Goal: Task Accomplishment & Management: Use online tool/utility

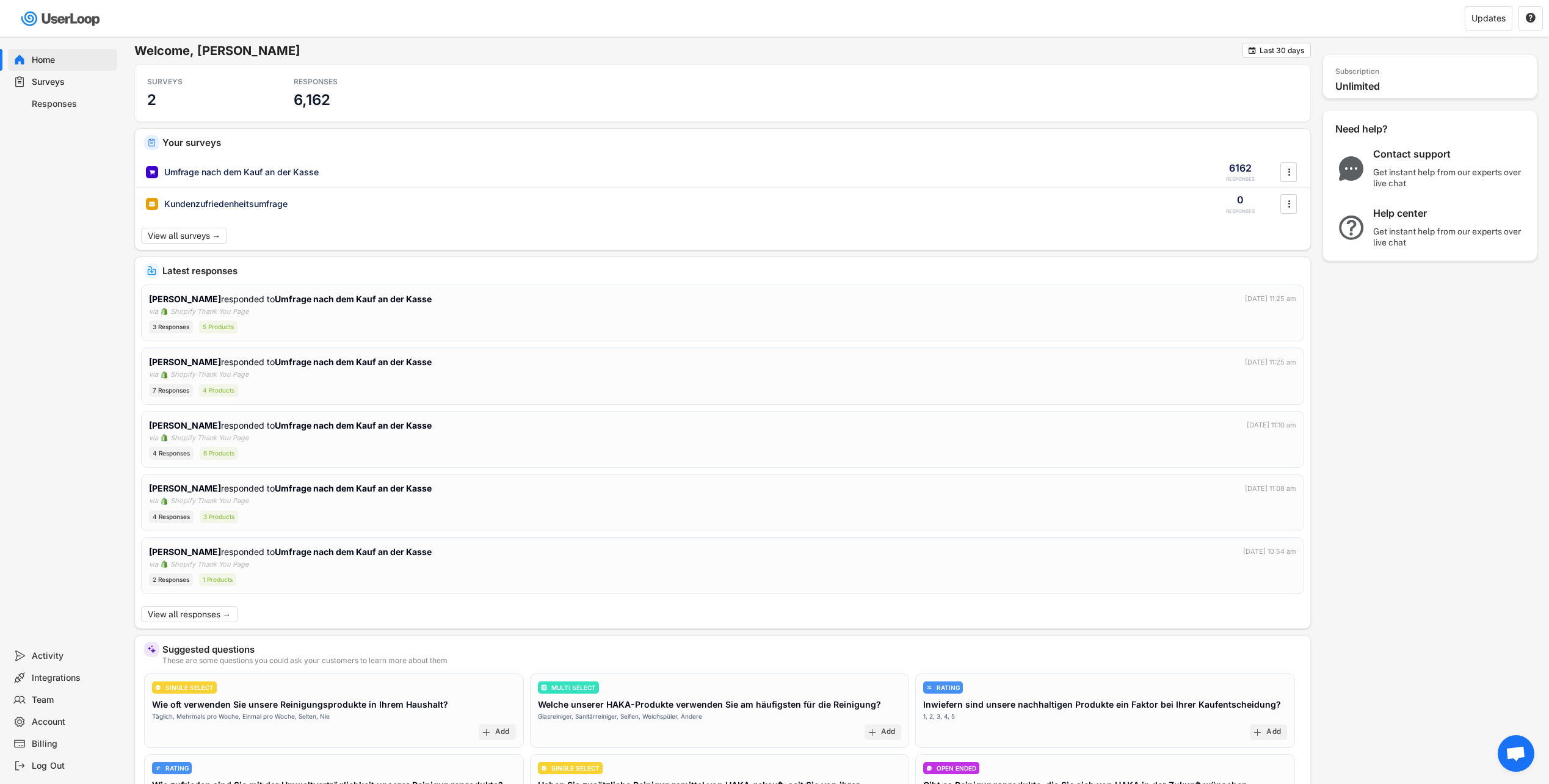
click at [54, 81] on div "Surveys" at bounding box center [72, 82] width 81 height 12
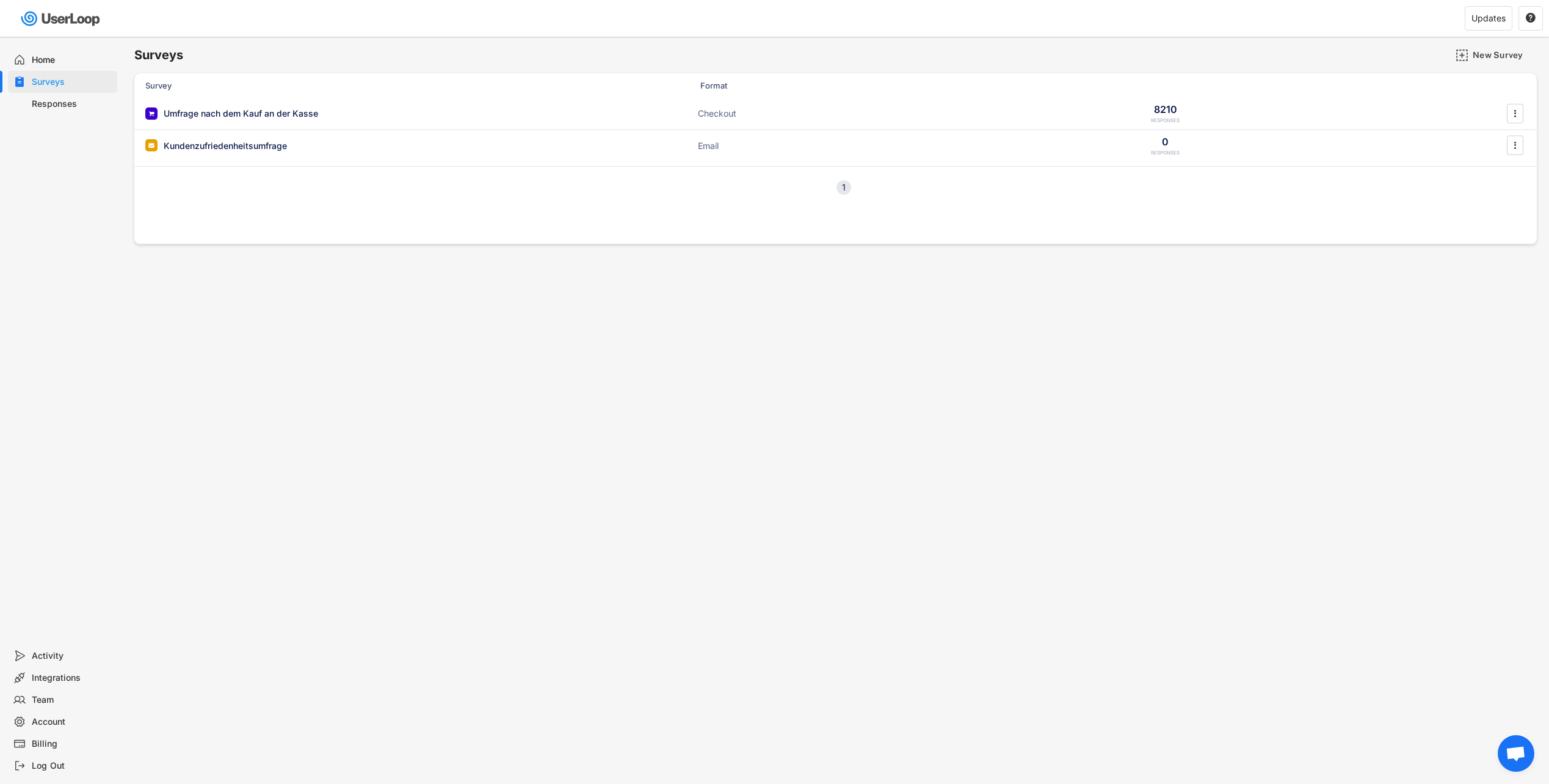
click at [61, 100] on div "Responses" at bounding box center [72, 103] width 81 height 12
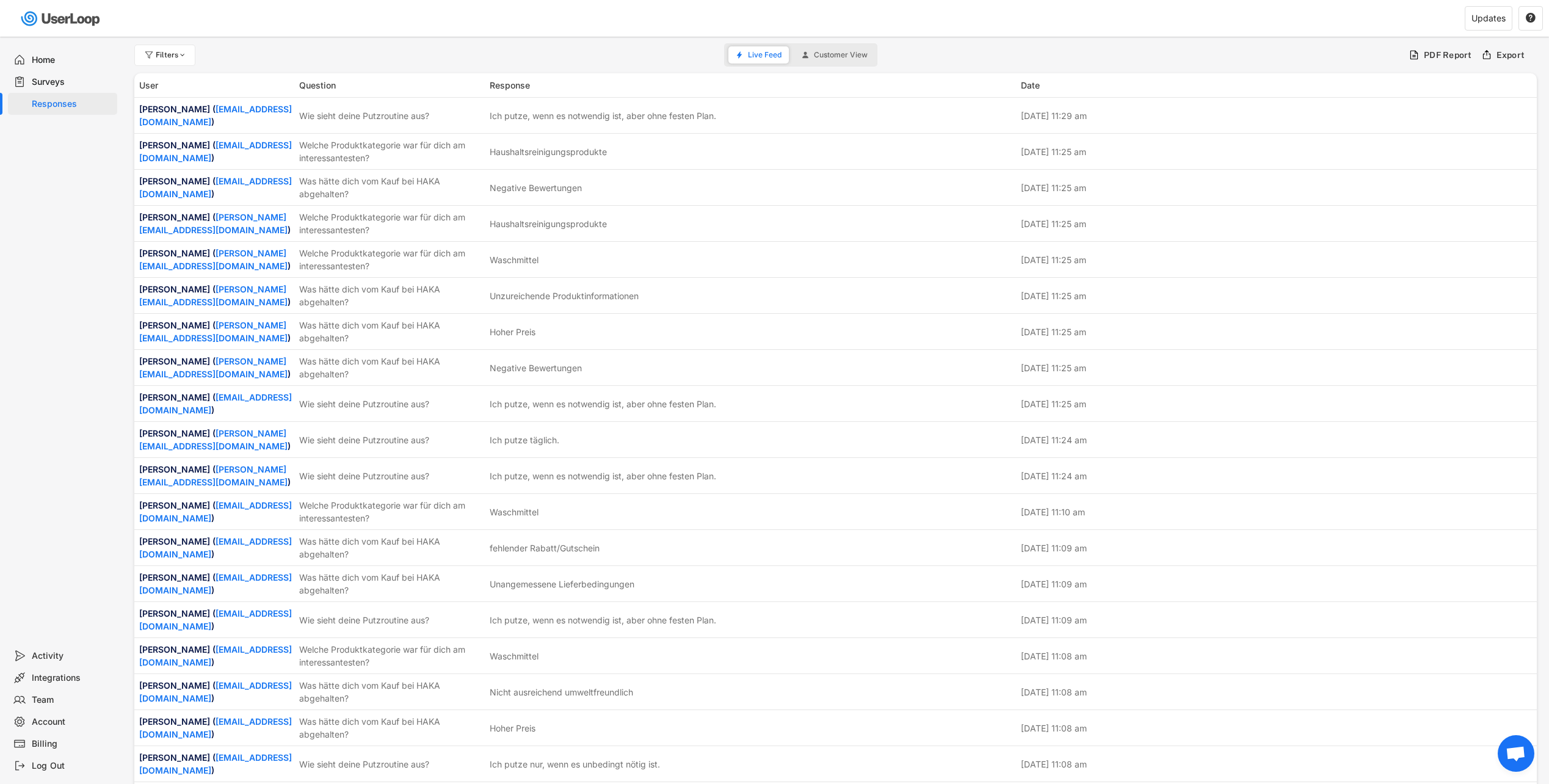
click at [53, 79] on div "Surveys" at bounding box center [72, 82] width 81 height 12
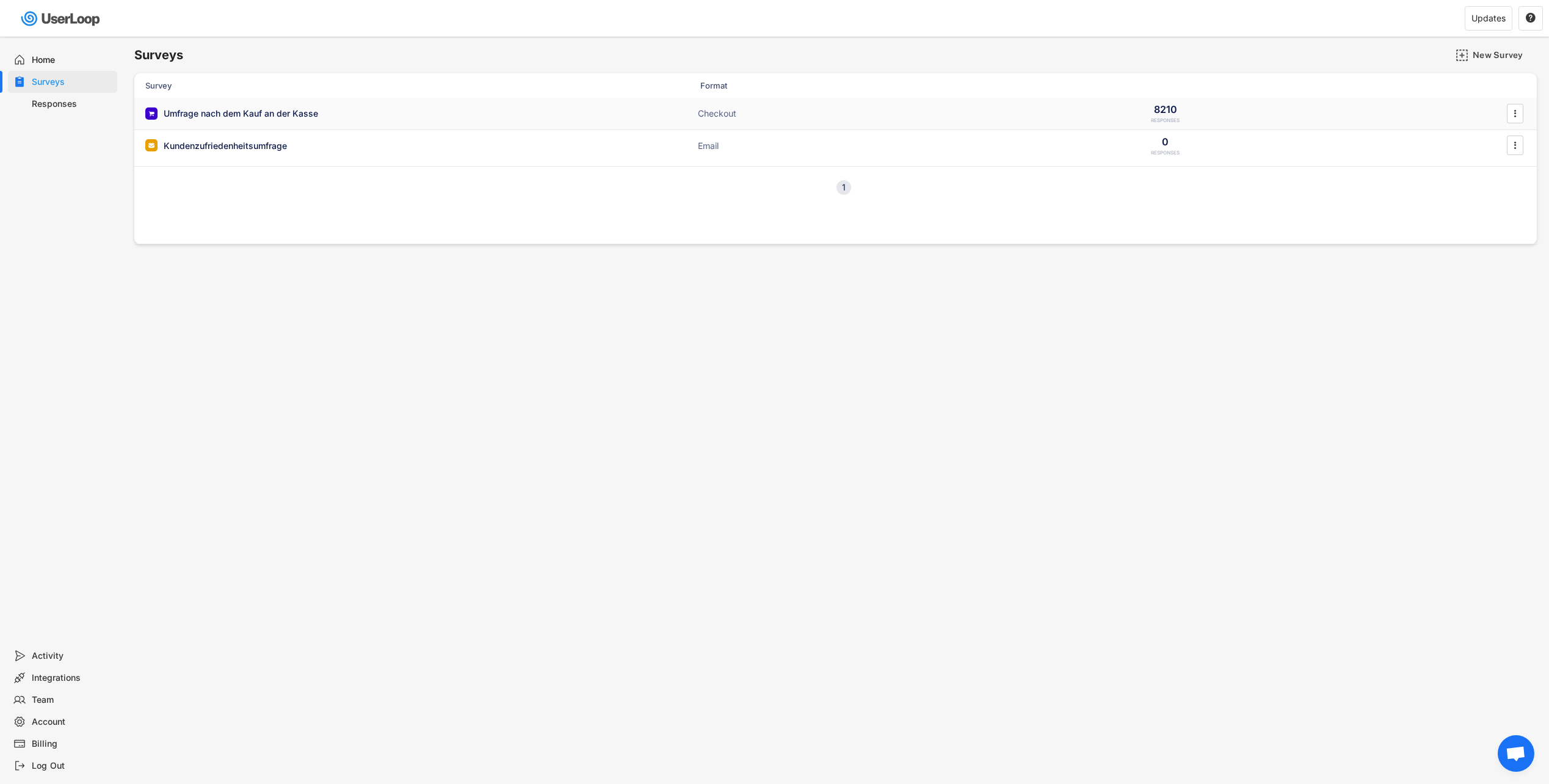
click at [219, 117] on div "Umfrage nach dem Kauf an der Kasse" at bounding box center [240, 114] width 155 height 12
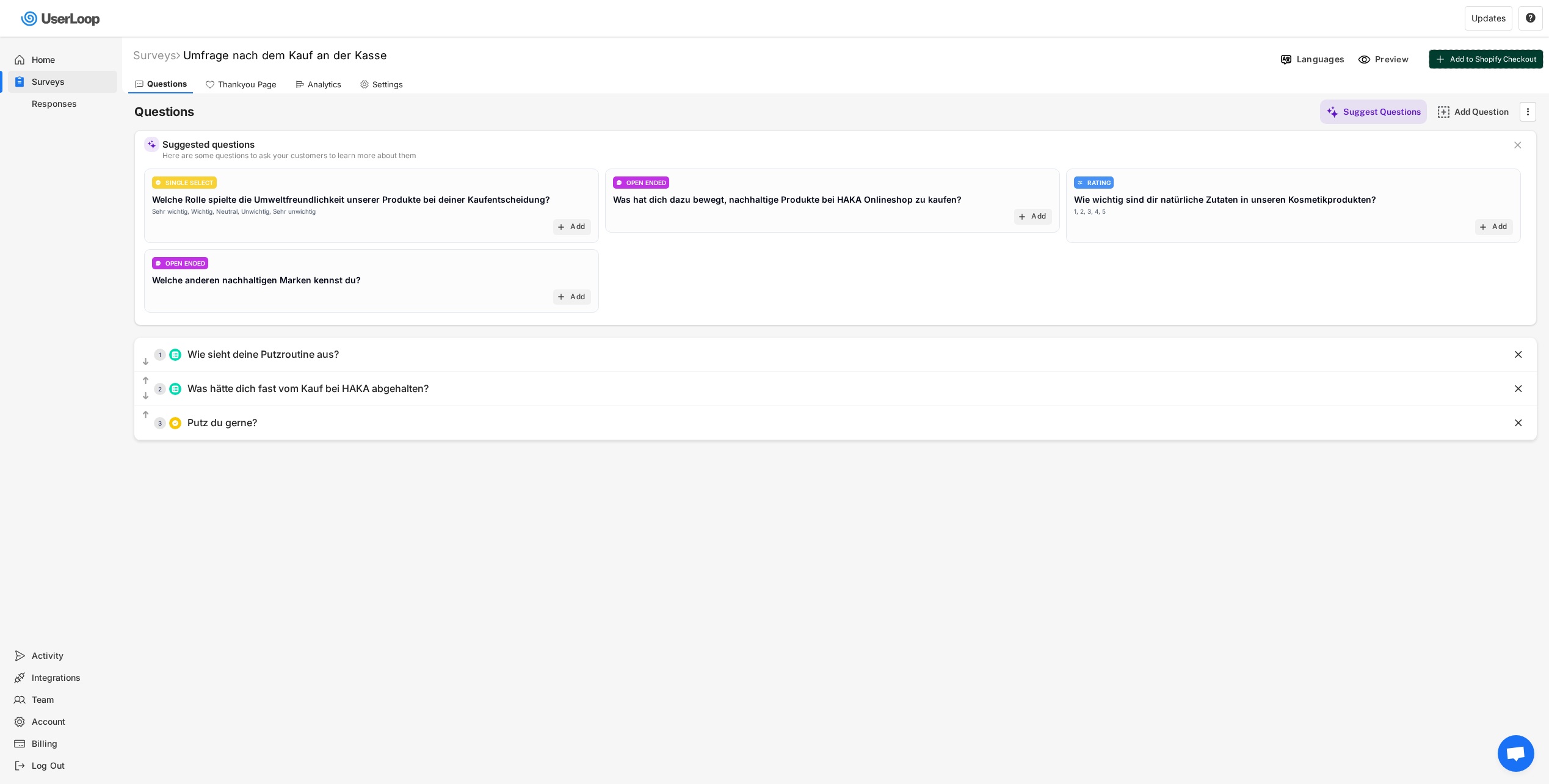
click at [1494, 54] on button "Add to Shopify Checkout" at bounding box center [1486, 59] width 114 height 19
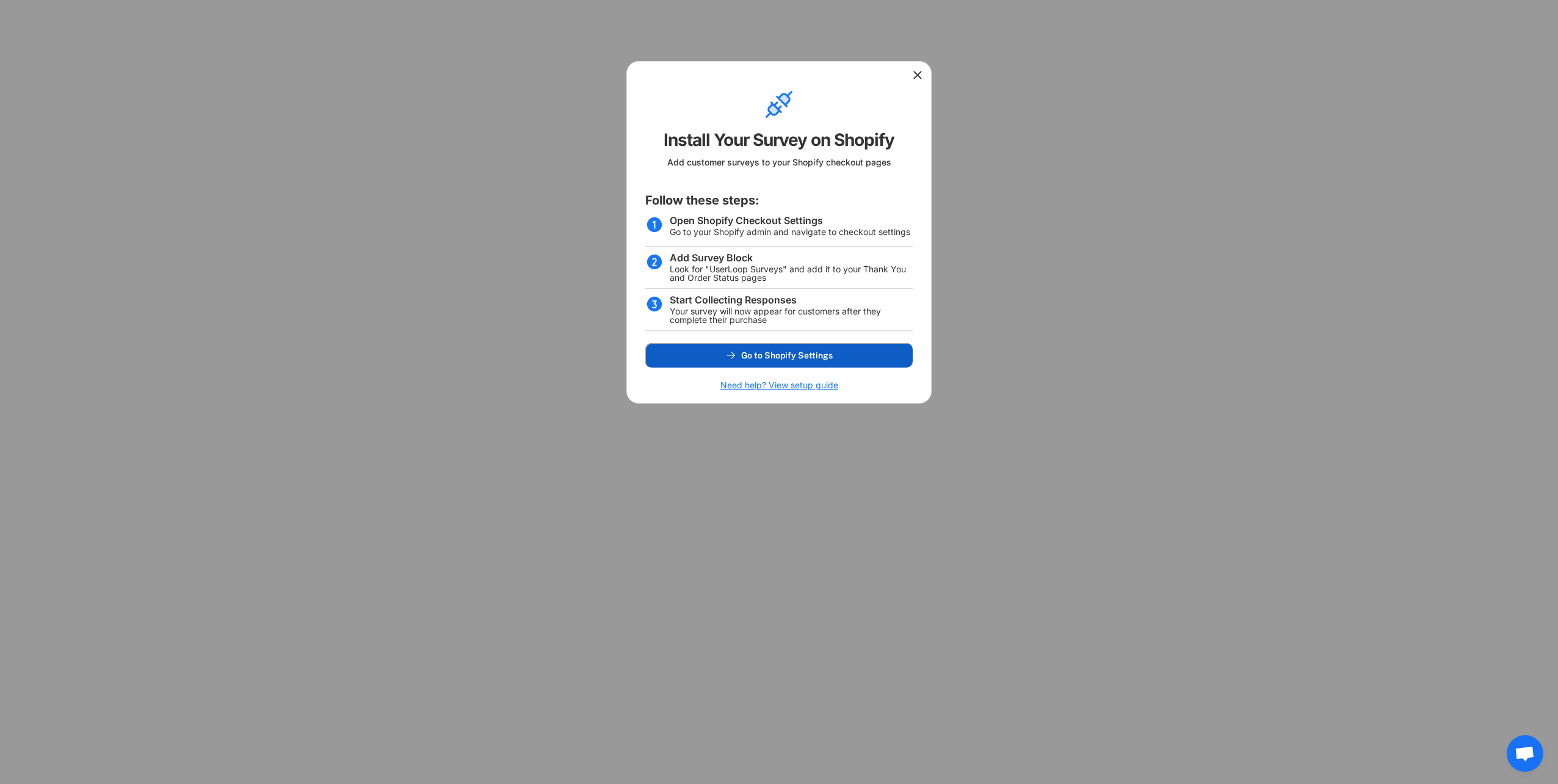
click at [775, 355] on span "Go to Shopify Settings" at bounding box center [787, 355] width 92 height 9
click at [916, 73] on use at bounding box center [918, 75] width 12 height 12
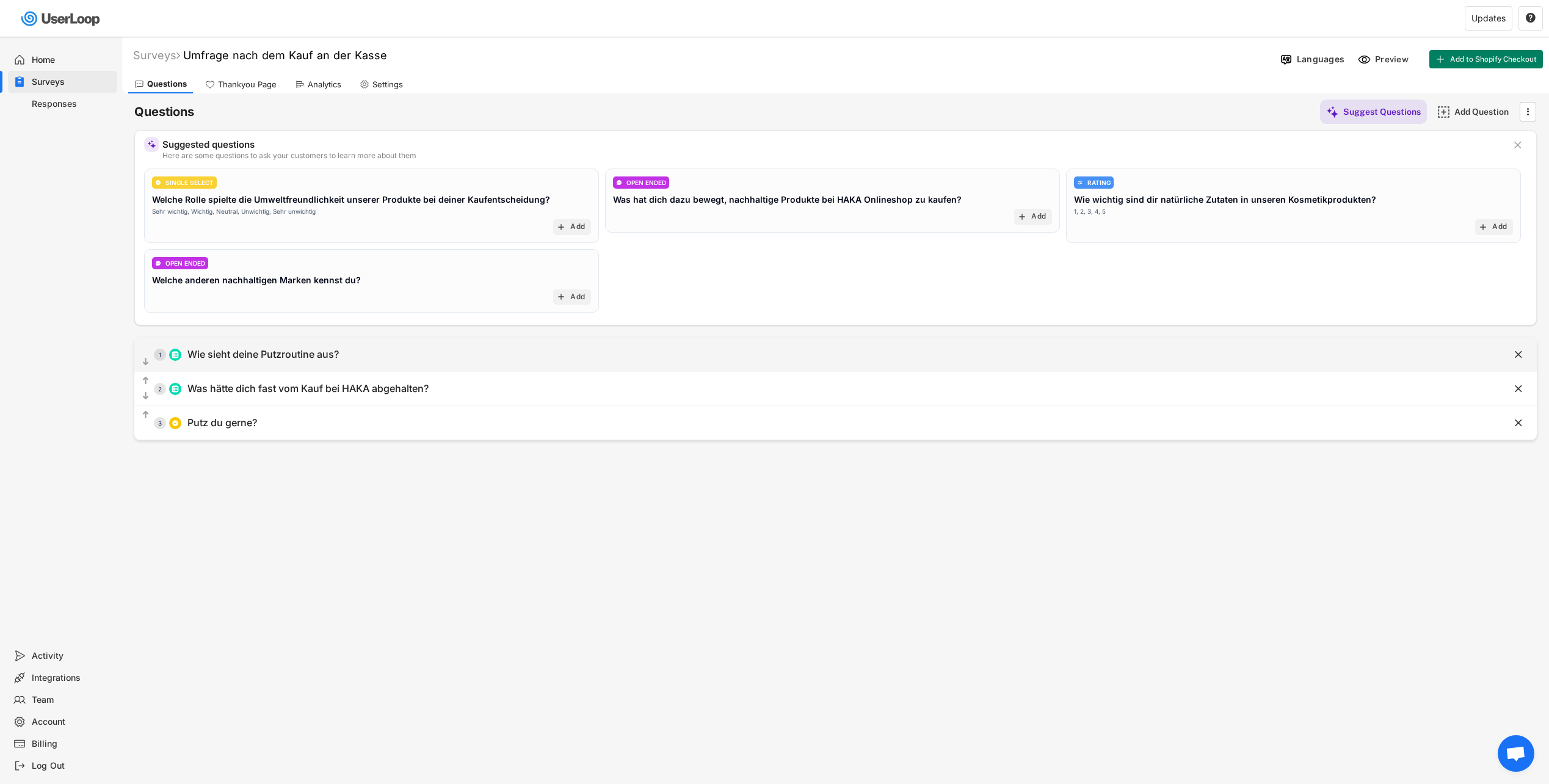
click at [234, 352] on div "Wie sieht deine Putzroutine aus?" at bounding box center [263, 354] width 152 height 12
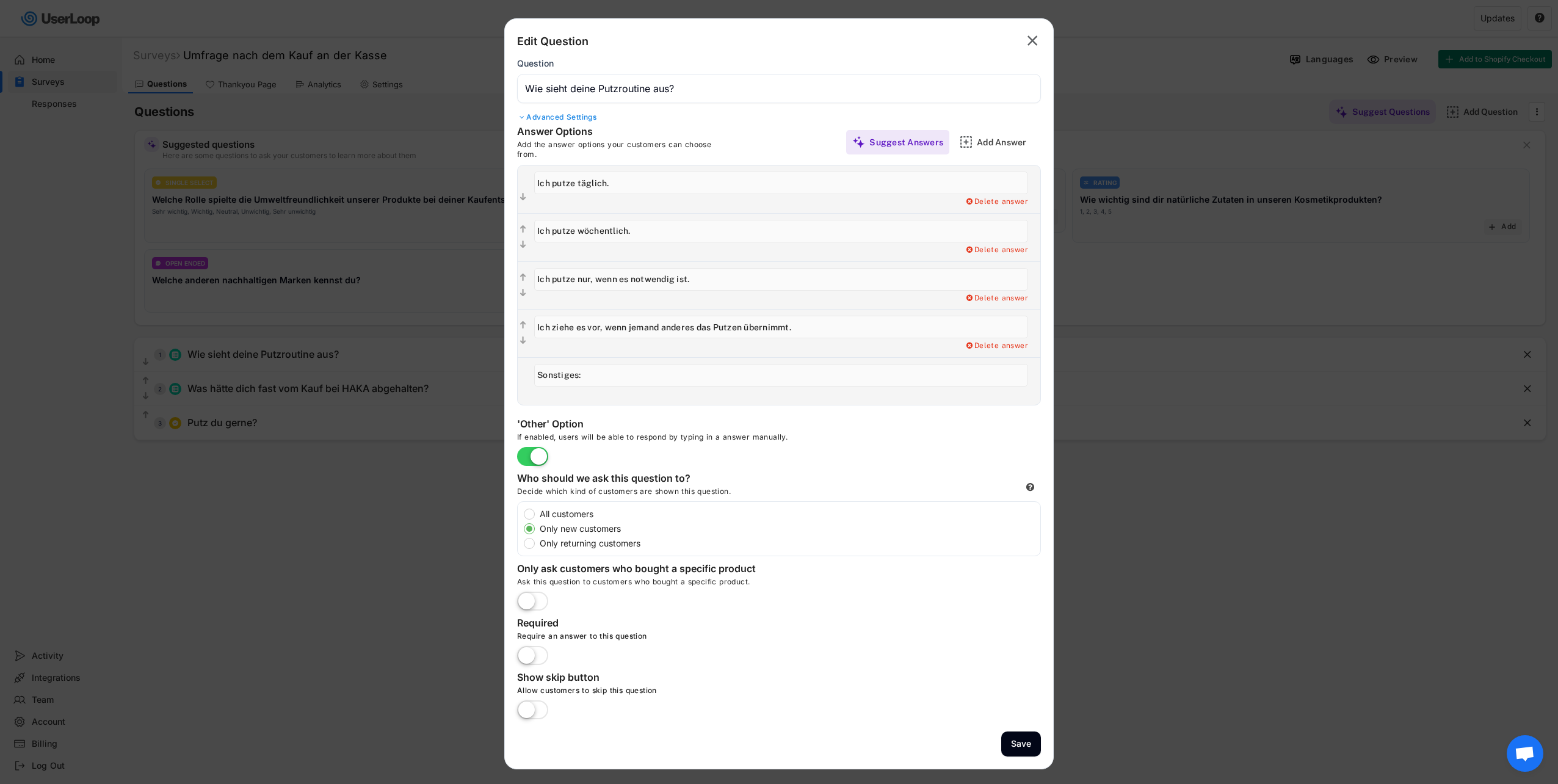
click at [1038, 37] on icon "" at bounding box center [1032, 40] width 17 height 19
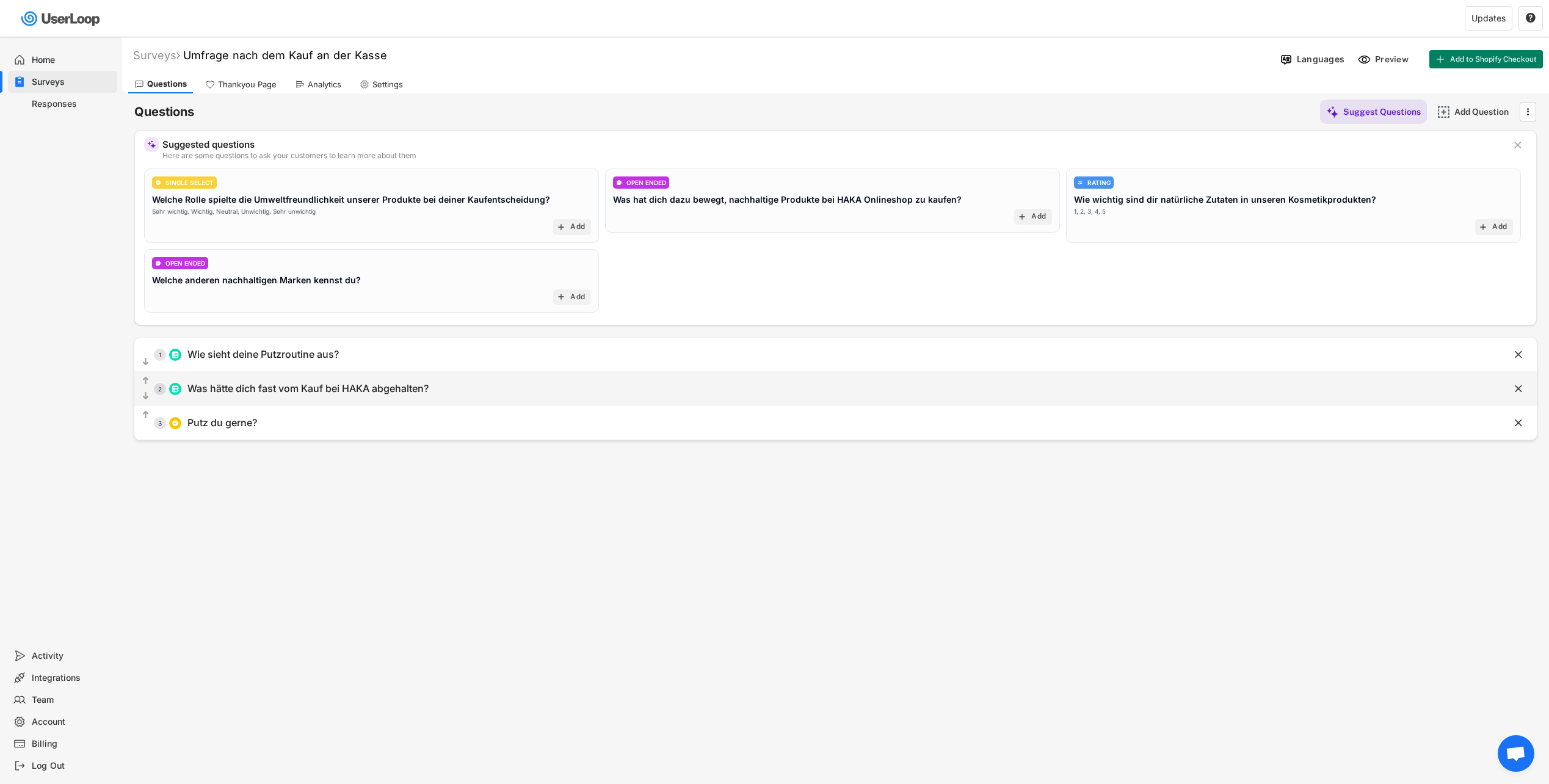
click at [322, 390] on div "Was hätte dich fast vom Kauf bei HAKA abgehalten?" at bounding box center [308, 388] width 241 height 12
type input "Was hätte dich fast vom Kauf bei HAKA abgehalten?"
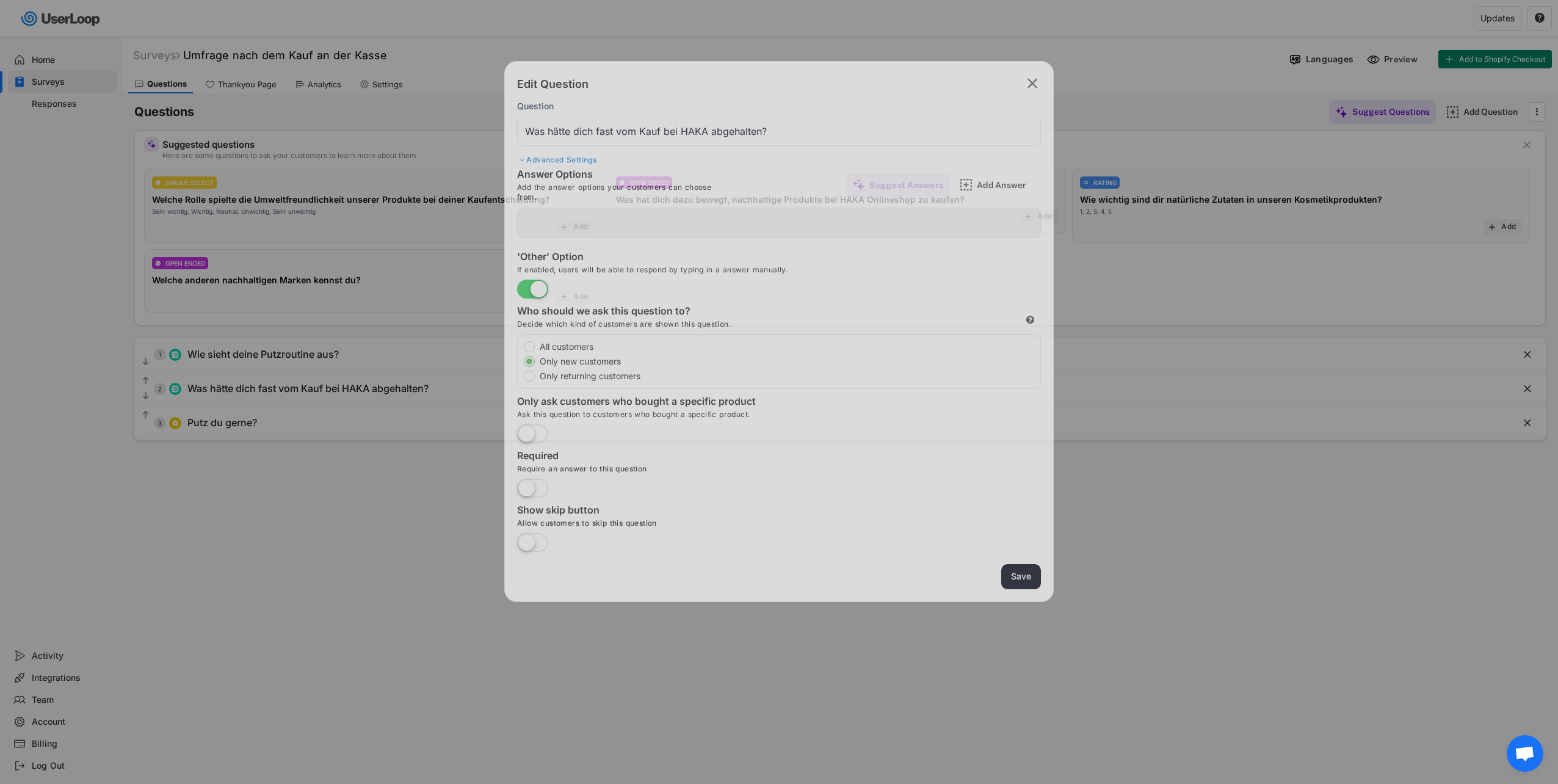
type input "Bedenken zur Produktqualität"
type input "Preis der Produkte"
type input "Fehlende Angebote"
type input "Höhe der Versandkosten"
type input "Fehlender Gutschein"
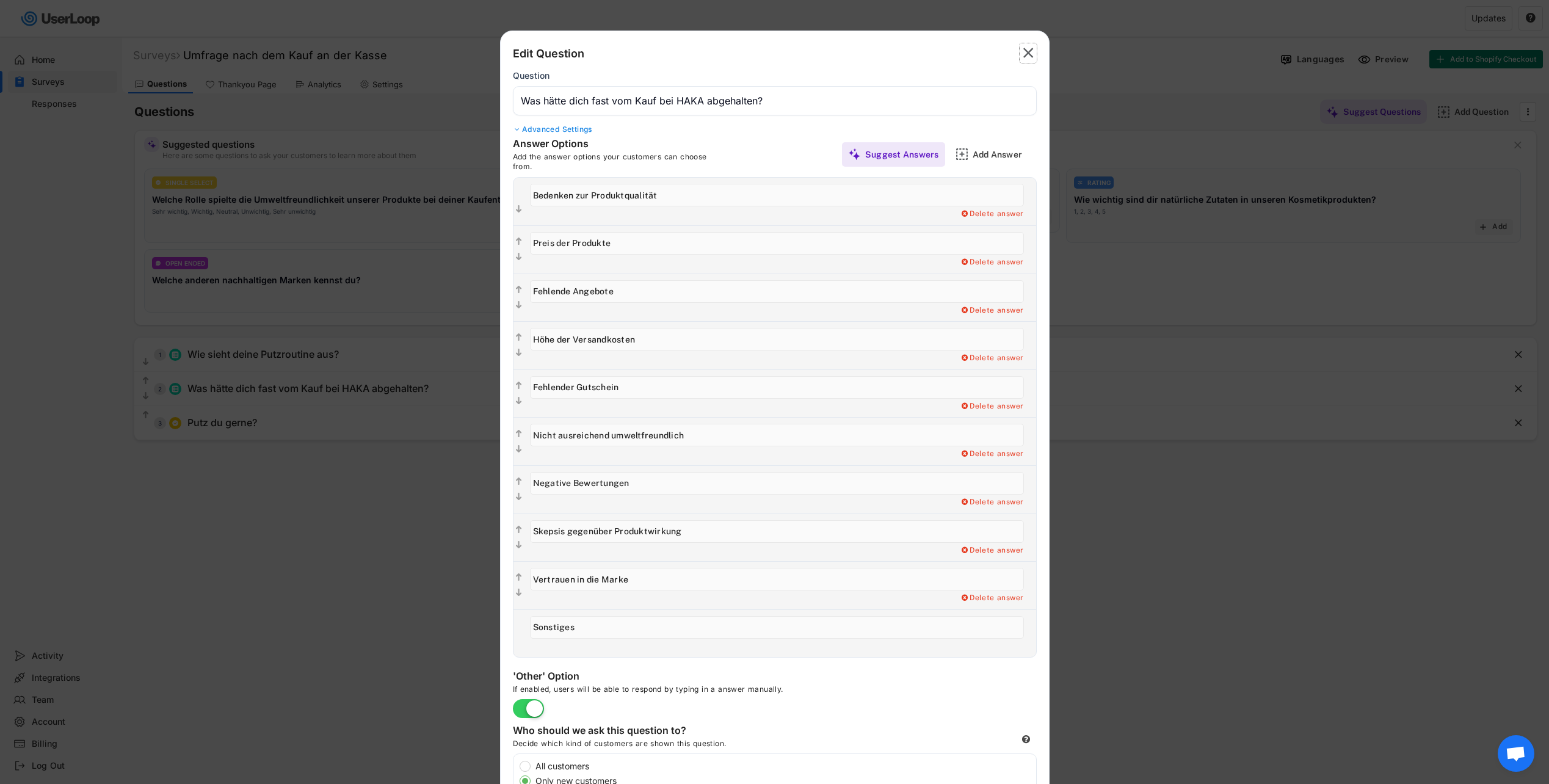
click at [1025, 54] on text "" at bounding box center [1028, 53] width 10 height 18
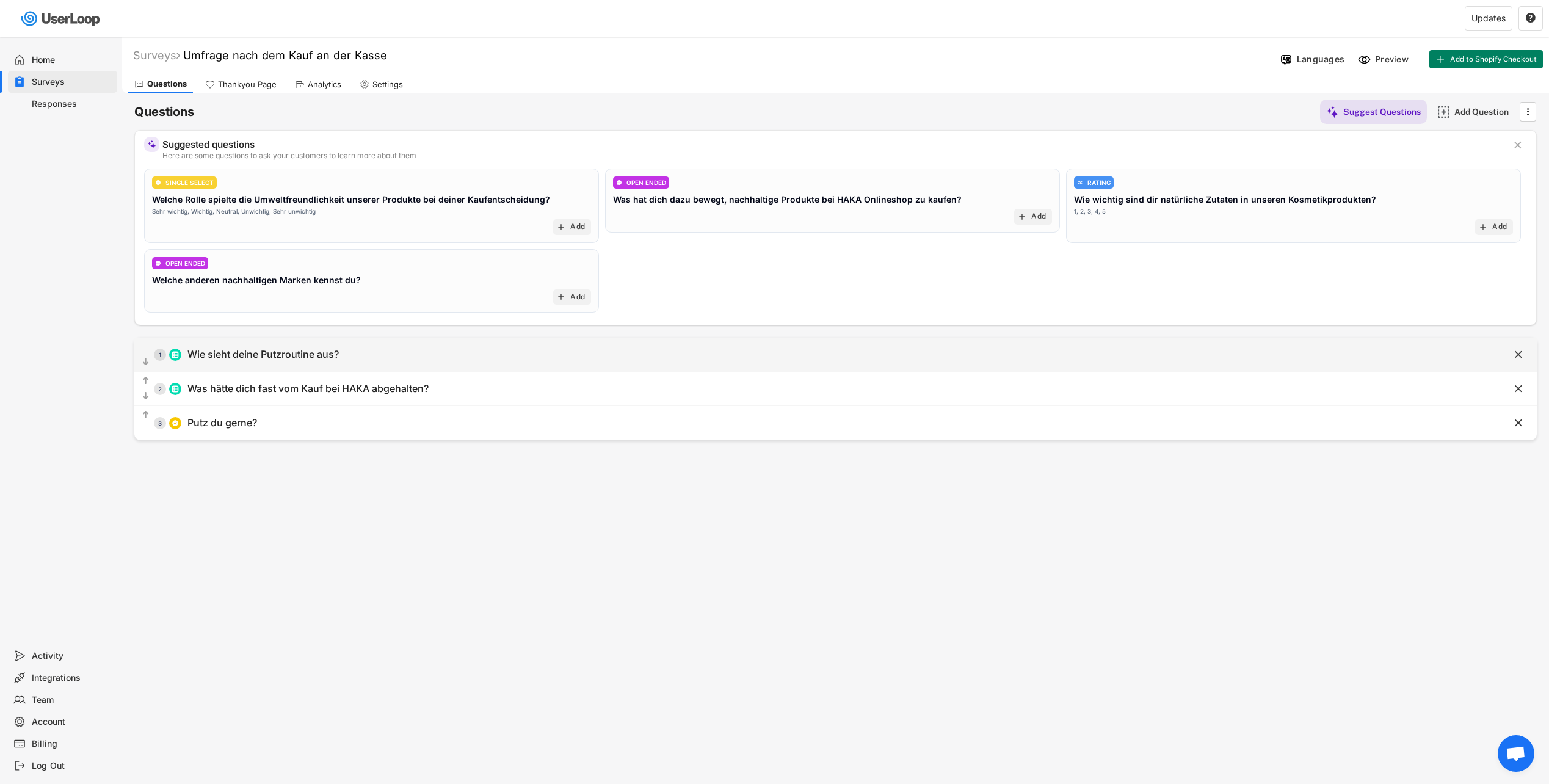
click at [286, 356] on div "Wie sieht deine Putzroutine aus?" at bounding box center [263, 354] width 152 height 12
type input "Wie sieht deine Putzroutine aus?"
type input "Ich putze täglich."
type input "Ich putze wöchentlich."
type input "Ich putze nur, wenn es notwendig ist."
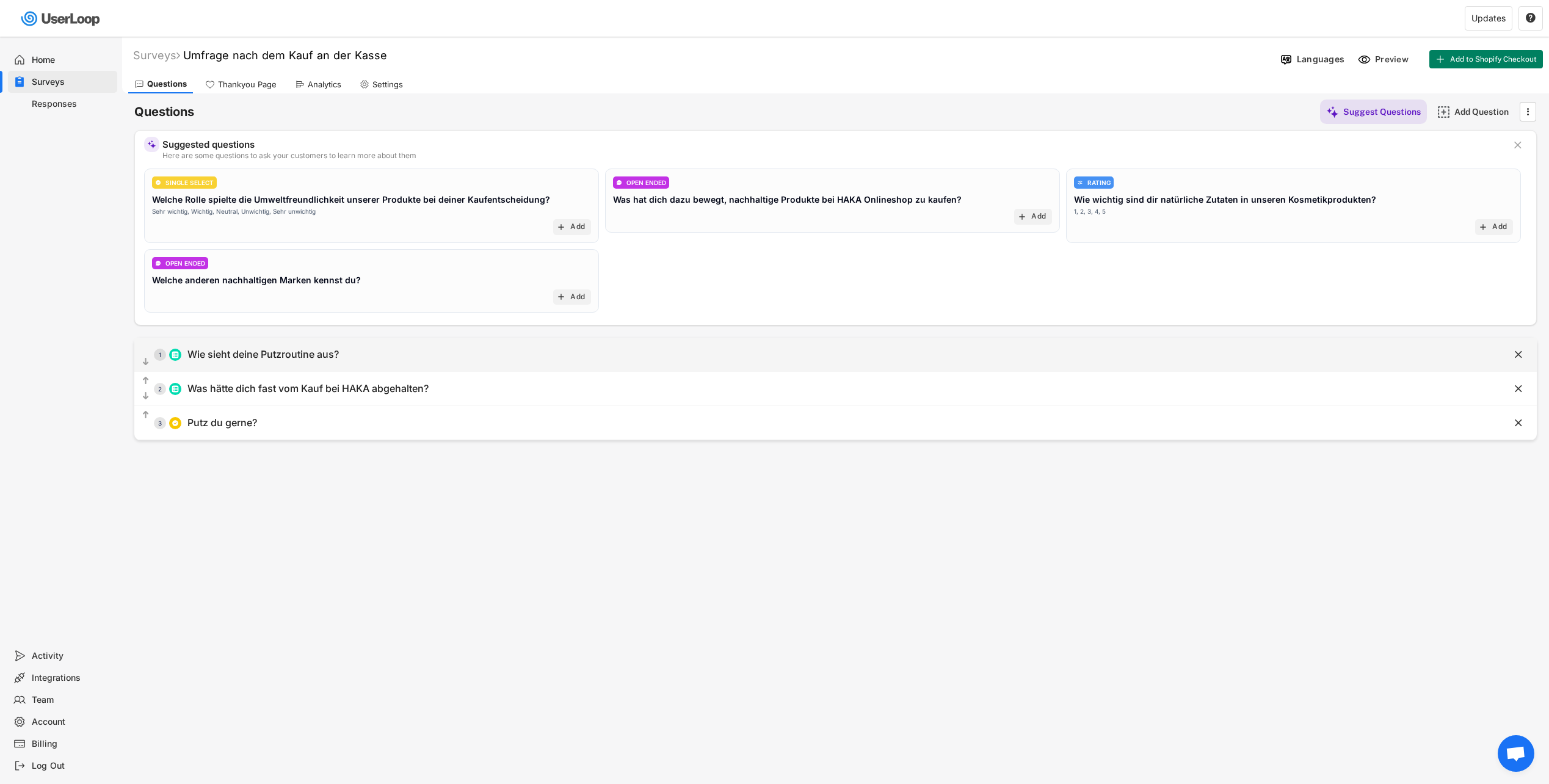
type input "Ich ziehe es vor, wenn jemand anderes das Putzen übernimmt."
type input "Sonstiges:"
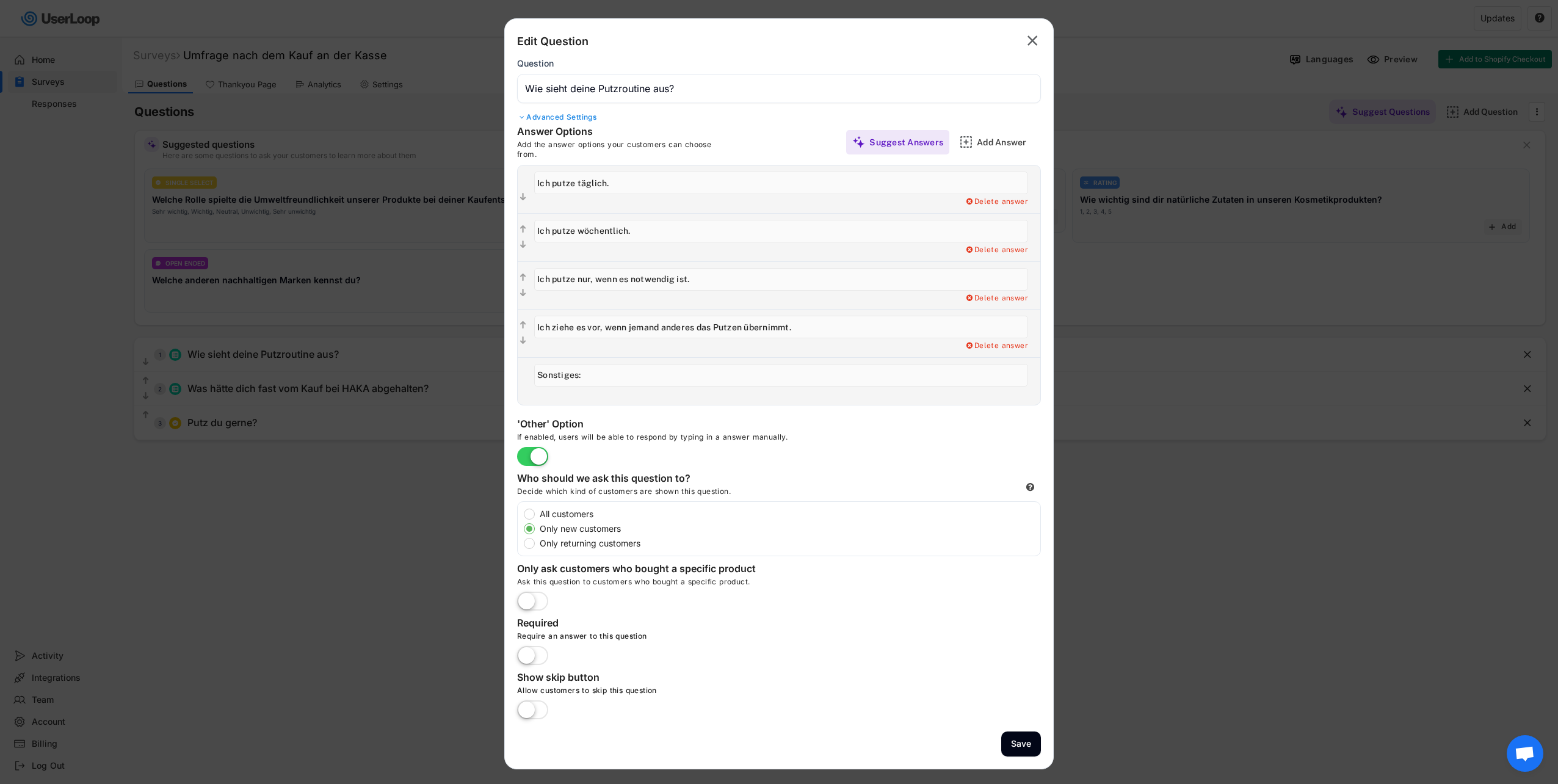
drag, startPoint x: 551, startPoint y: 325, endPoint x: 813, endPoint y: 327, distance: 262.0
click at [813, 327] on input "input" at bounding box center [781, 327] width 494 height 23
type input "Ich [PERSON_NAME]."
drag, startPoint x: 594, startPoint y: 278, endPoint x: 577, endPoint y: 280, distance: 17.1
click at [577, 280] on input "input" at bounding box center [781, 279] width 494 height 23
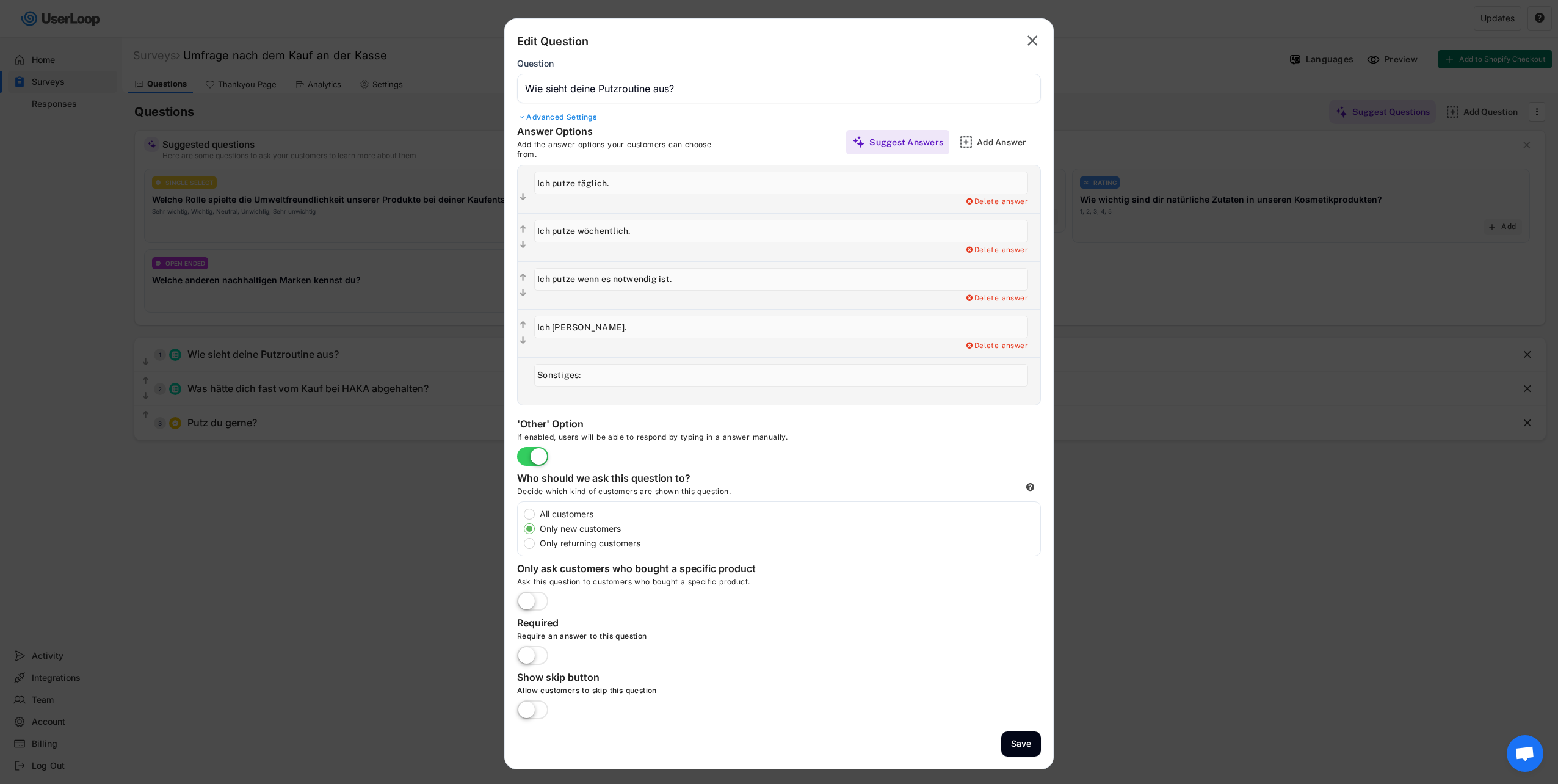
drag, startPoint x: 674, startPoint y: 279, endPoint x: 628, endPoint y: 275, distance: 46.2
click at [628, 275] on input "input" at bounding box center [781, 279] width 494 height 23
click at [684, 277] on input "input" at bounding box center [781, 279] width 494 height 23
type input "Ich putze wenn es notwendig ist."
click at [1023, 739] on button "Save" at bounding box center [1021, 744] width 40 height 25
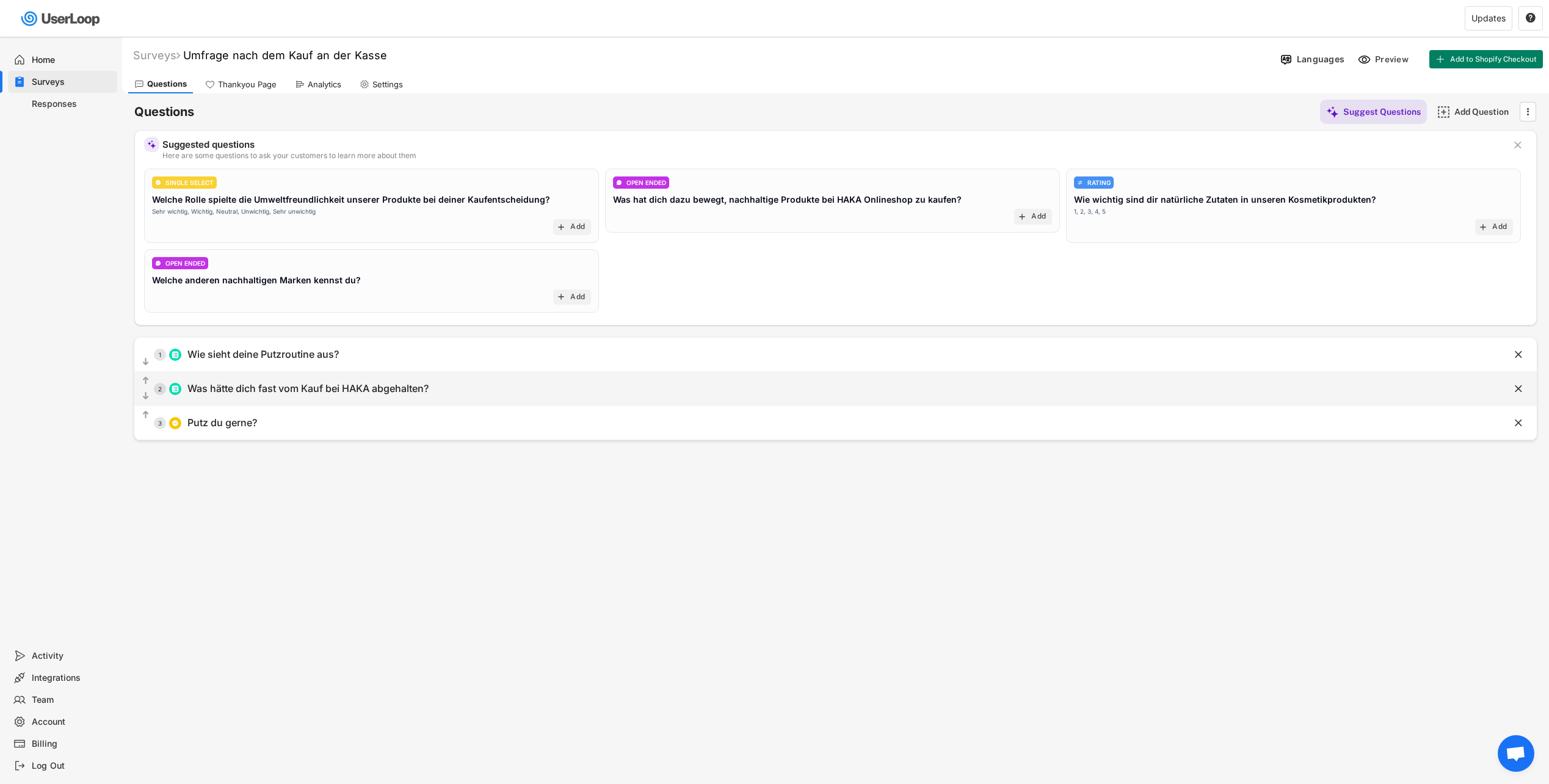
click at [341, 388] on div "Was hätte dich fast vom Kauf bei HAKA abgehalten?" at bounding box center [308, 388] width 241 height 12
type input "Was hätte dich fast vom Kauf bei HAKA abgehalten?"
type input "Bedenken zur Produktqualität"
type input "Preis der Produkte"
type input "Fehlende Angebote"
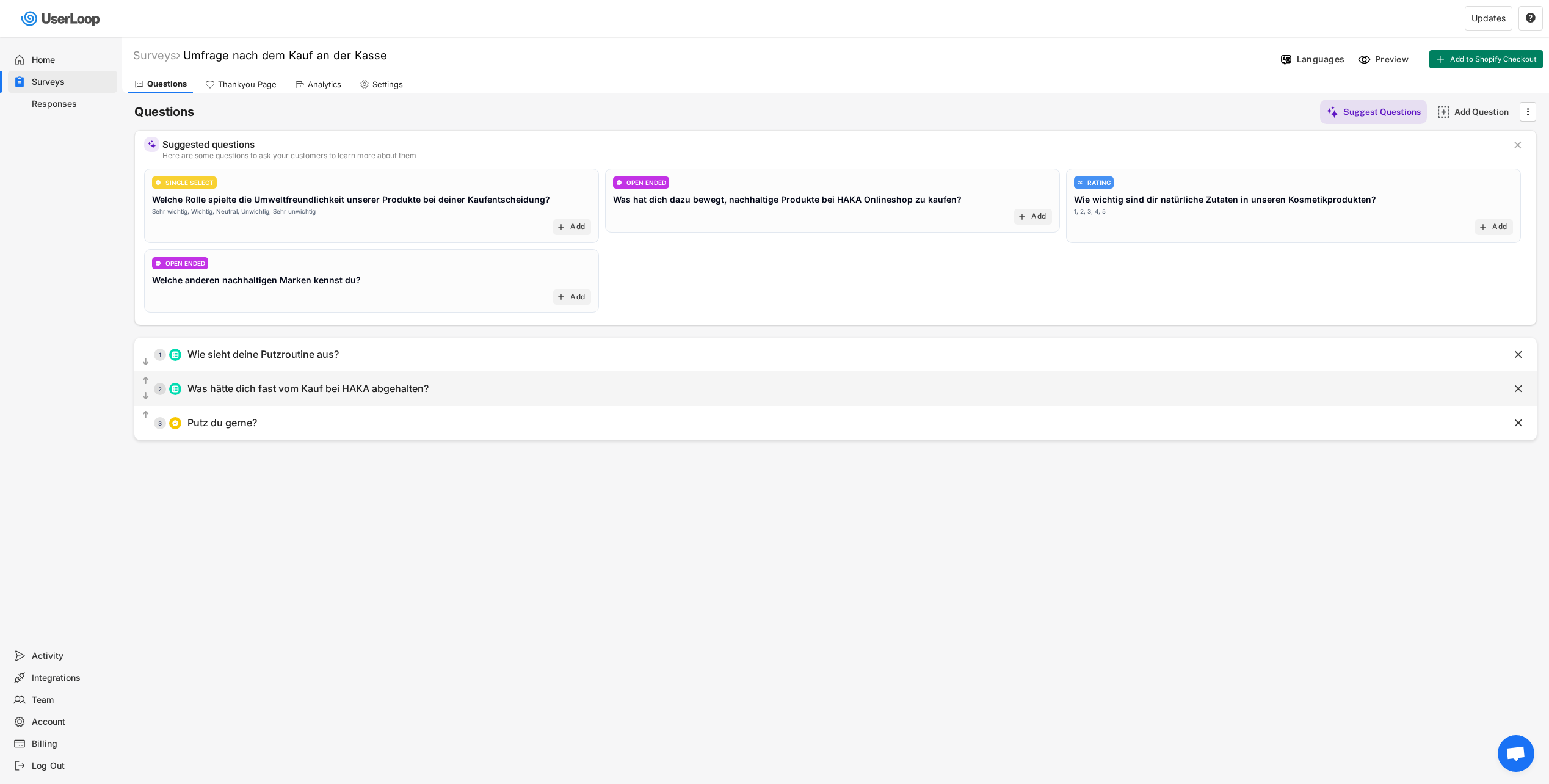
type input "Höhe der Versandkosten"
type input "Fehlender Gutschein"
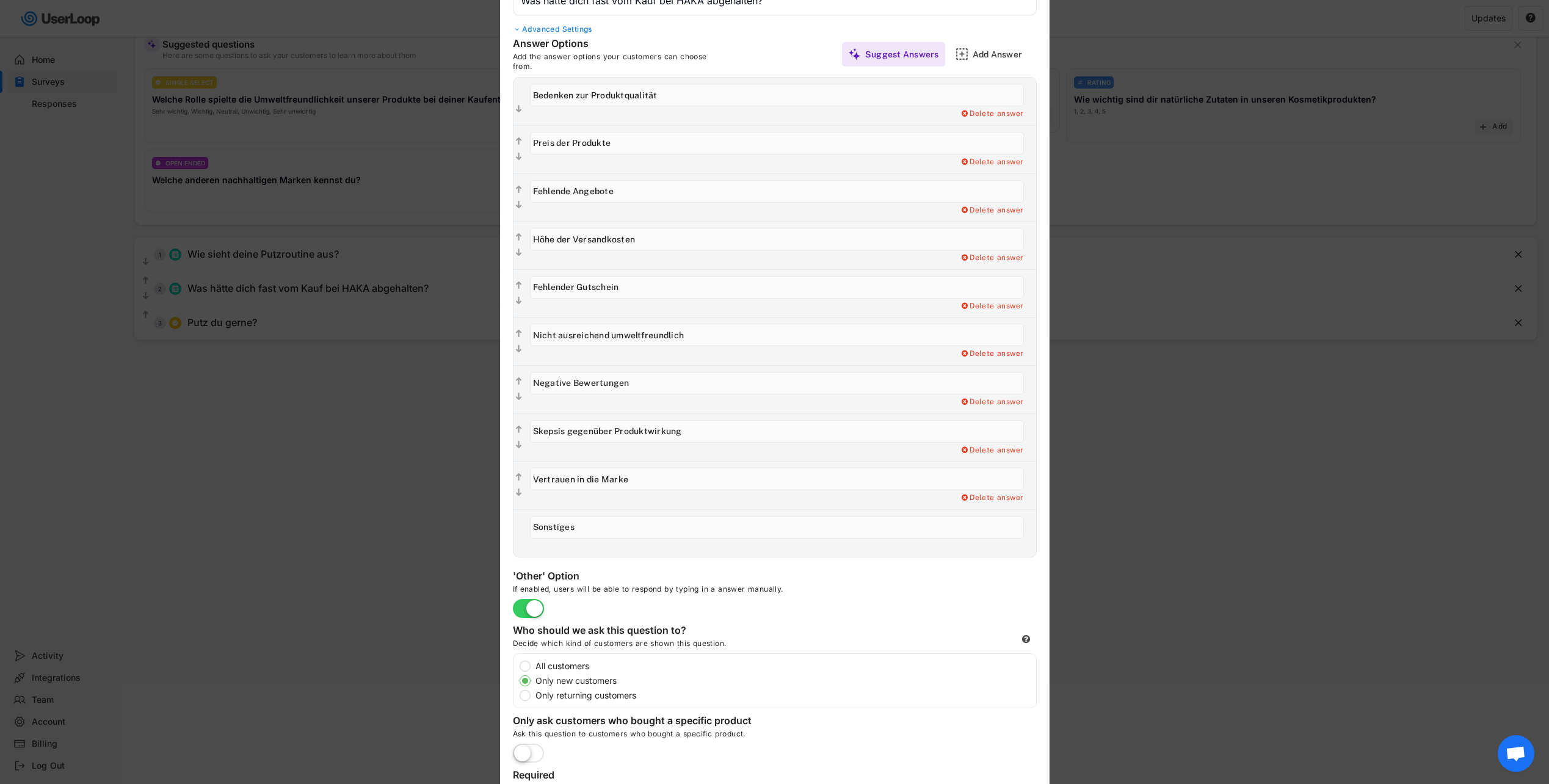
scroll to position [237, 0]
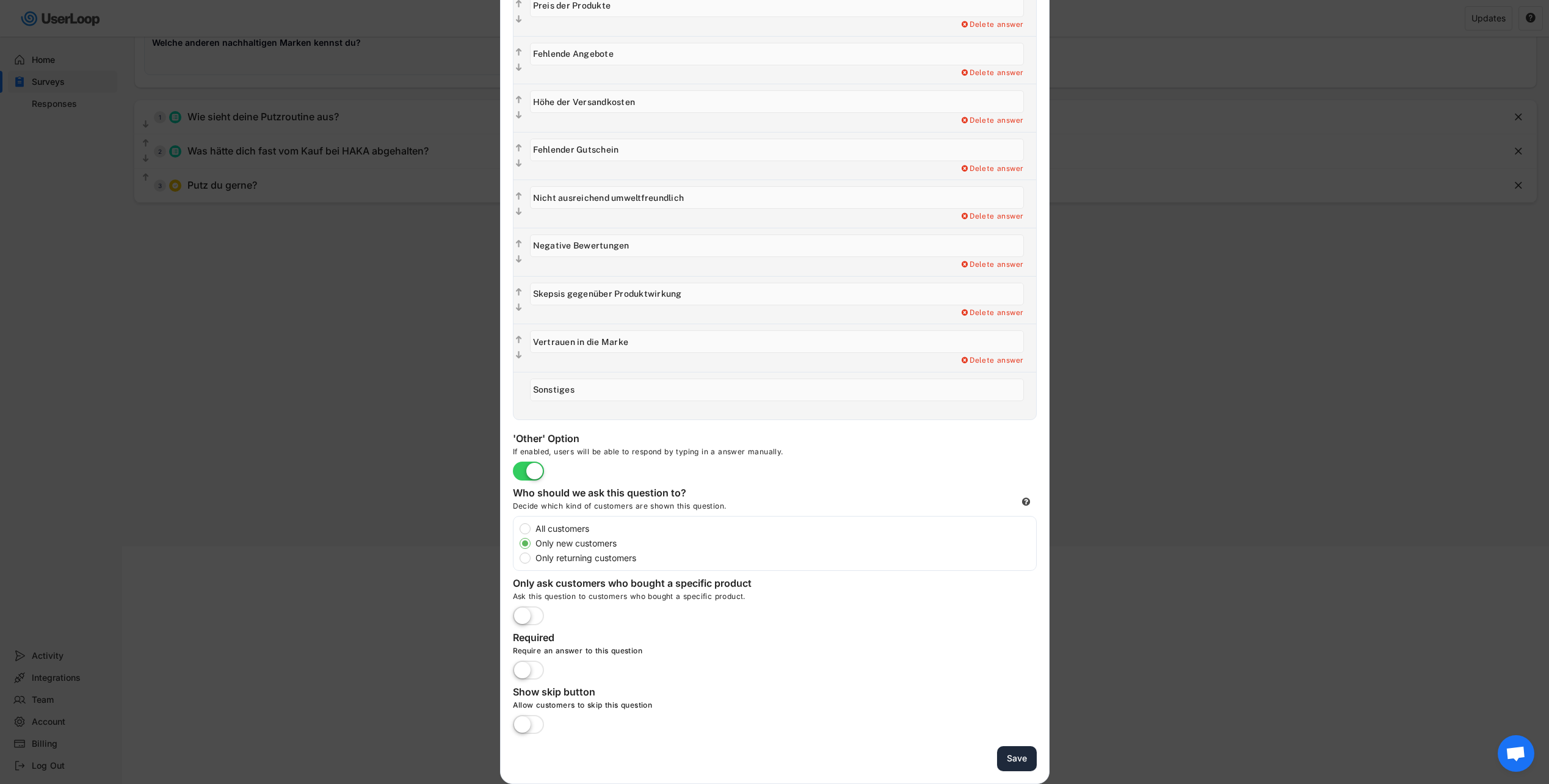
click at [1010, 754] on button "Save" at bounding box center [1017, 758] width 40 height 25
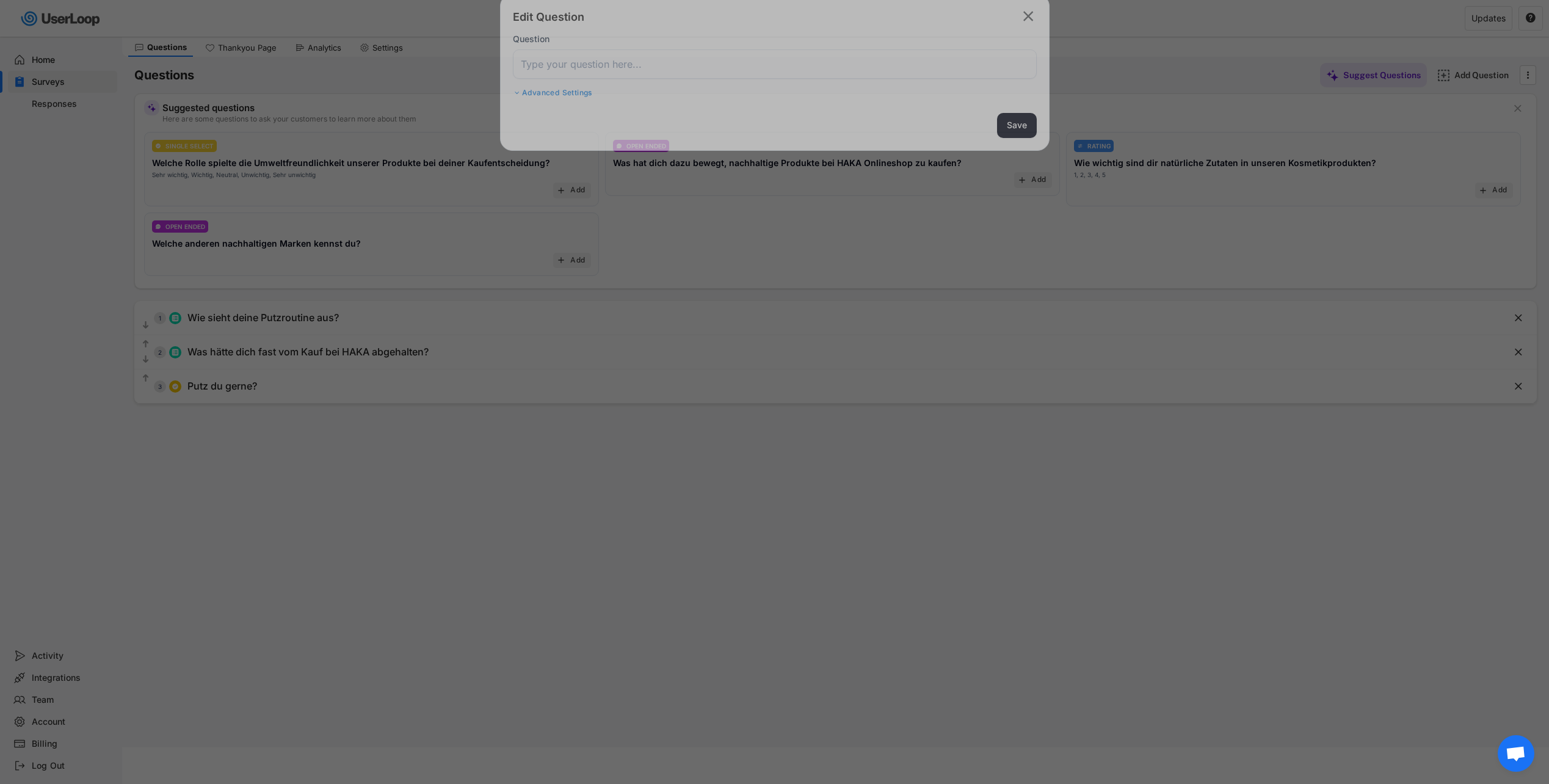
scroll to position [37, 0]
